Goal: Information Seeking & Learning: Learn about a topic

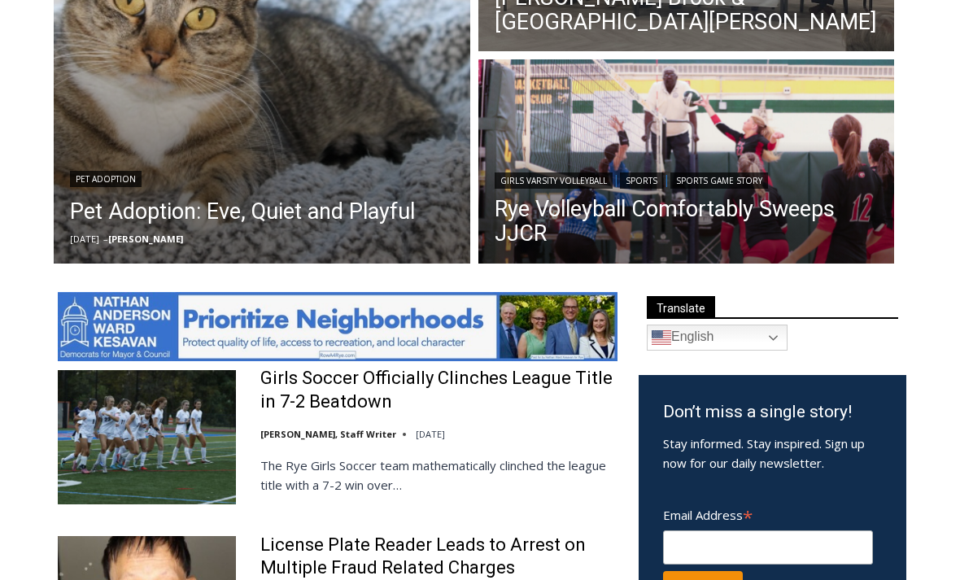
scroll to position [606, 0]
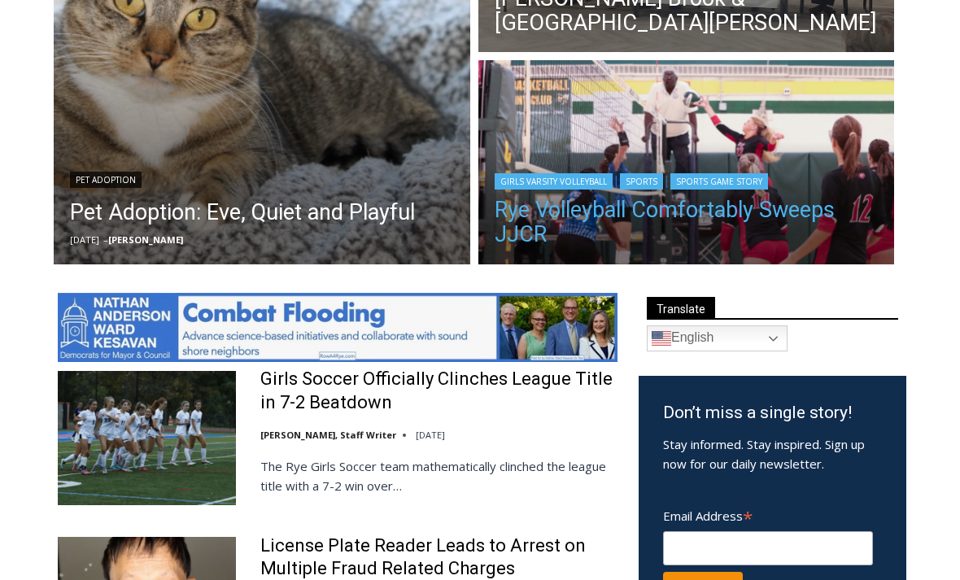
click at [590, 217] on link "Rye Volleyball Comfortably Sweeps JJCR" at bounding box center [686, 222] width 384 height 49
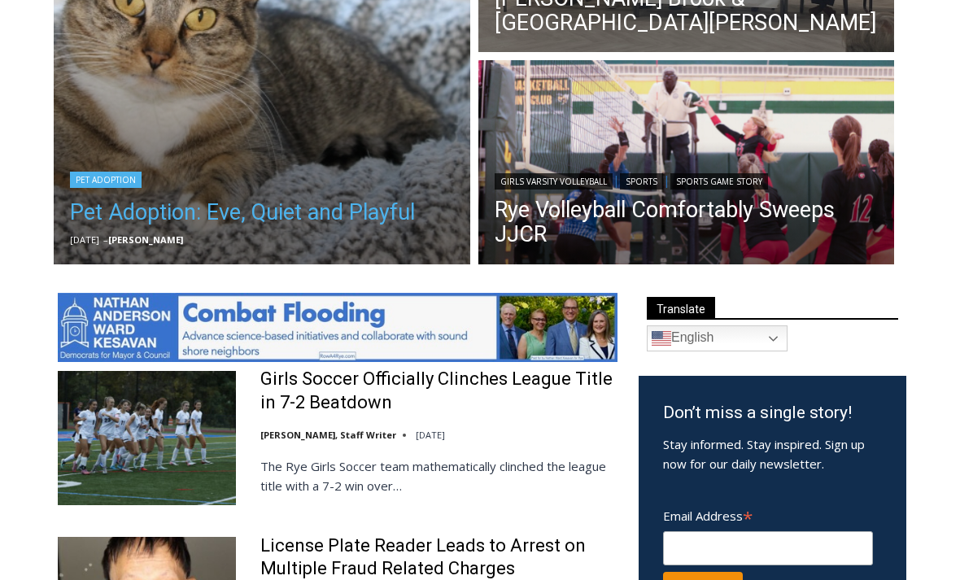
click at [325, 218] on link "Pet Adoption: Eve, Quiet and Playful" at bounding box center [242, 212] width 345 height 33
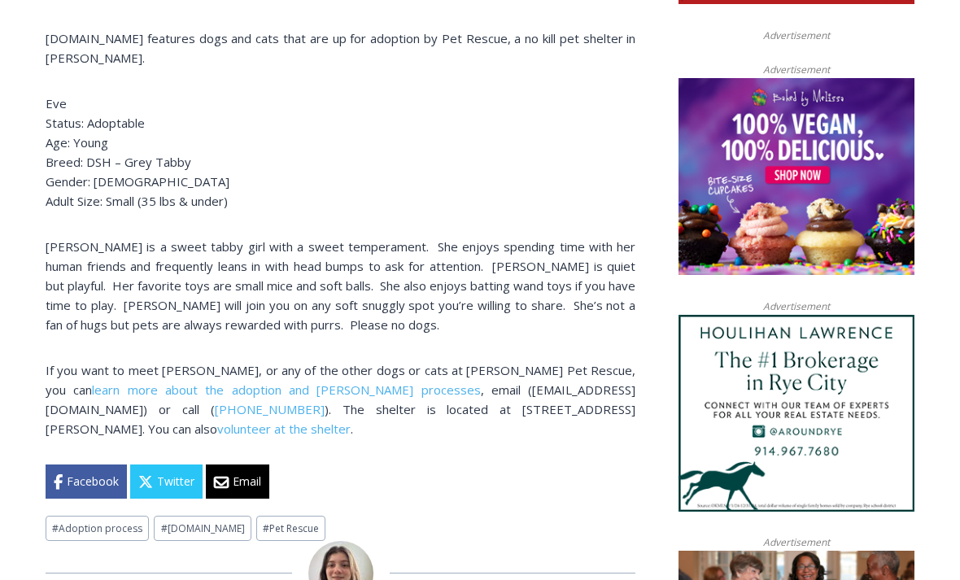
scroll to position [987, 0]
